Goal: Information Seeking & Learning: Understand process/instructions

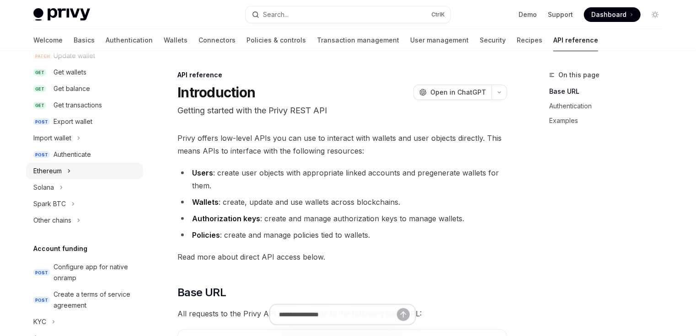
click at [58, 176] on button "Ethereum" at bounding box center [84, 171] width 117 height 16
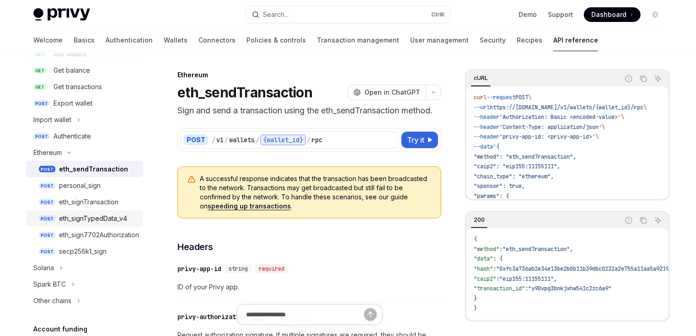
scroll to position [183, 0]
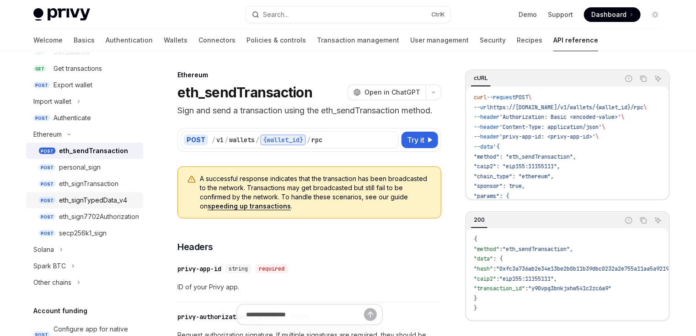
click at [89, 199] on div "eth_signTypedData_v4" at bounding box center [93, 200] width 68 height 11
type textarea "*"
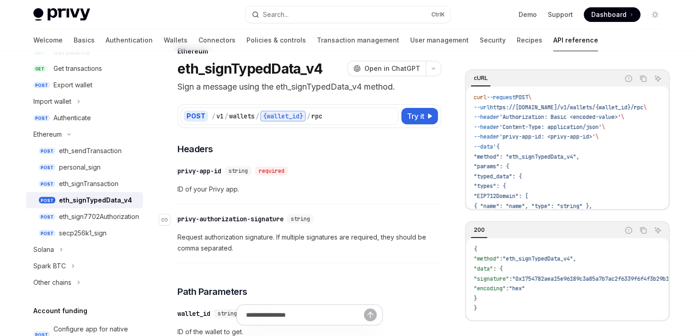
scroll to position [37, 0]
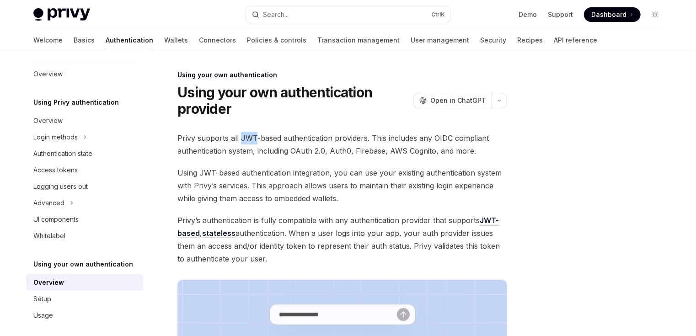
click at [255, 137] on span "Privy supports all JWT-based authentication providers. This includes any OIDC c…" at bounding box center [342, 145] width 330 height 26
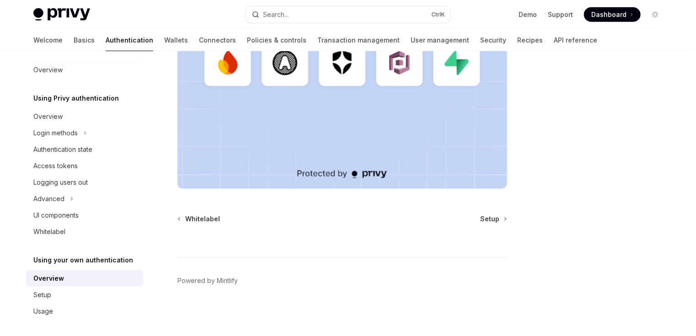
scroll to position [5, 0]
click at [53, 304] on div "Usage" at bounding box center [85, 309] width 104 height 11
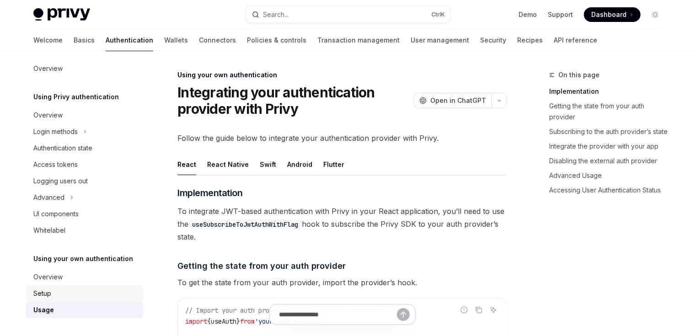
click at [63, 288] on div "Setup" at bounding box center [85, 293] width 104 height 11
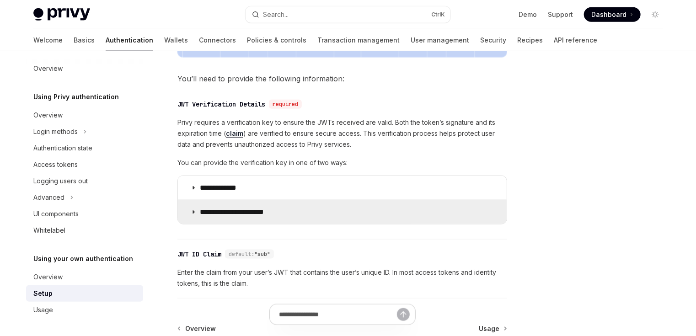
scroll to position [420, 0]
click at [201, 212] on p "**********" at bounding box center [239, 212] width 79 height 9
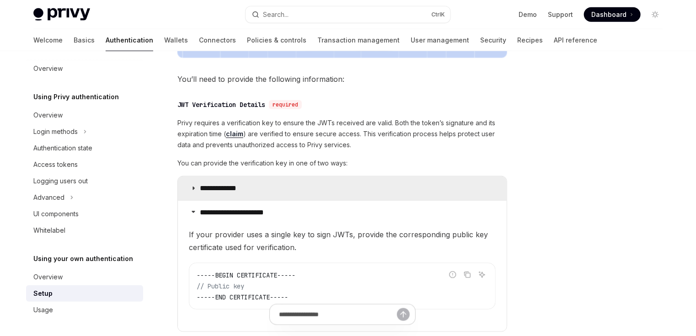
drag, startPoint x: 201, startPoint y: 186, endPoint x: 206, endPoint y: 186, distance: 5.1
click at [201, 186] on p "**********" at bounding box center [227, 188] width 54 height 9
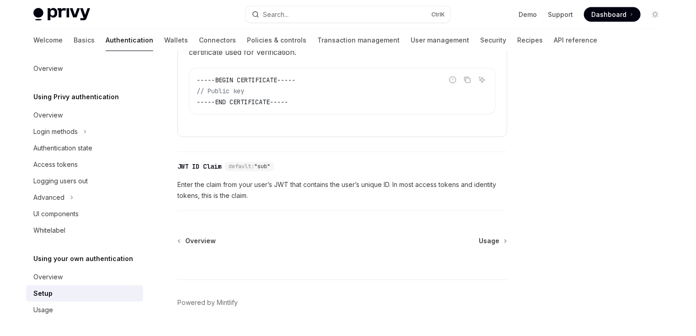
scroll to position [823, 0]
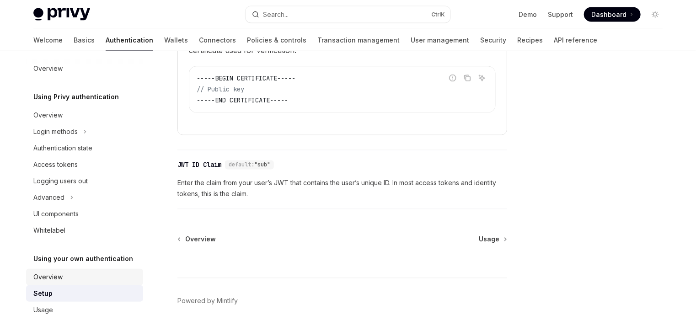
click at [48, 277] on div "Overview" at bounding box center [47, 276] width 29 height 11
type textarea "*"
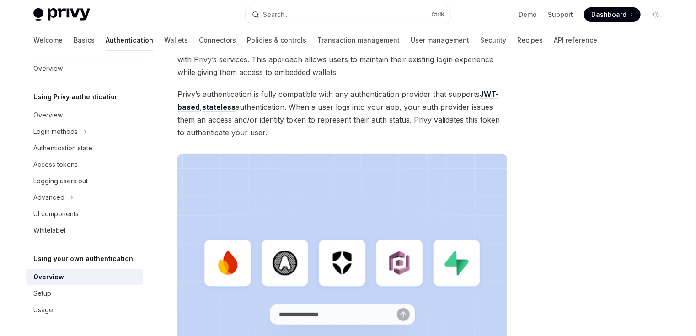
scroll to position [34, 0]
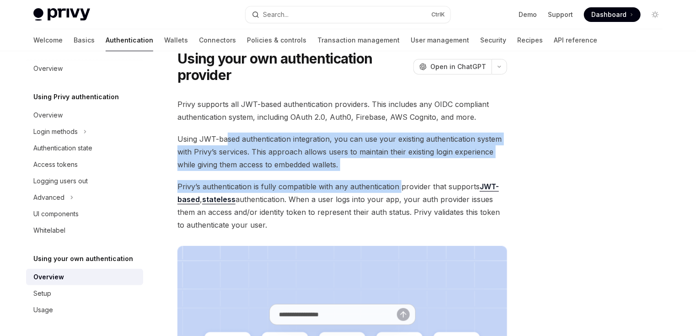
drag, startPoint x: 241, startPoint y: 124, endPoint x: 401, endPoint y: 186, distance: 172.0
click at [401, 186] on div "Privy supports all JWT-based authentication providers. This includes any OIDC c…" at bounding box center [342, 289] width 330 height 383
drag, startPoint x: 409, startPoint y: 225, endPoint x: 334, endPoint y: 131, distance: 120.3
click at [334, 131] on div "Privy supports all JWT-based authentication providers. This includes any OIDC c…" at bounding box center [342, 289] width 330 height 383
click at [339, 198] on span "Privy’s authentication is fully compatible with any authentication provider tha…" at bounding box center [342, 205] width 330 height 51
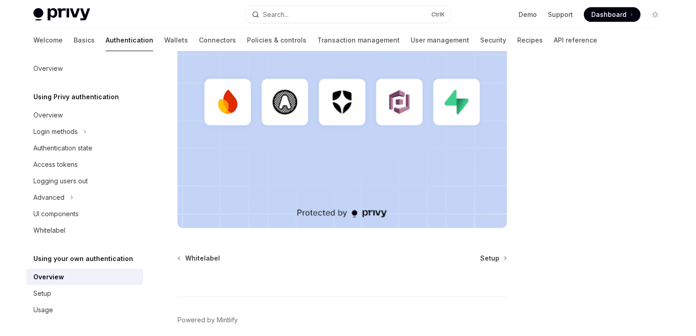
scroll to position [326, 0]
